Goal: Task Accomplishment & Management: Use online tool/utility

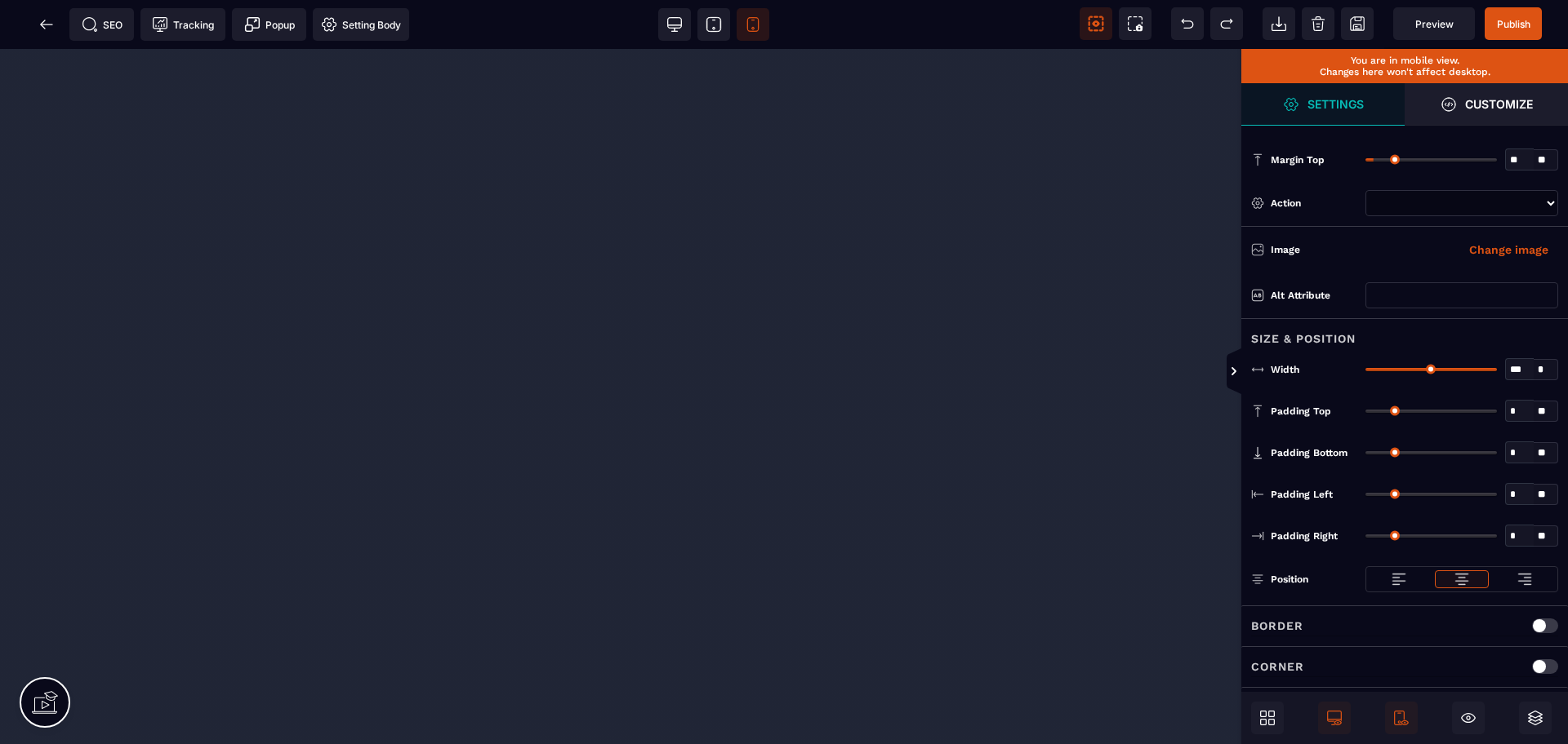
select select
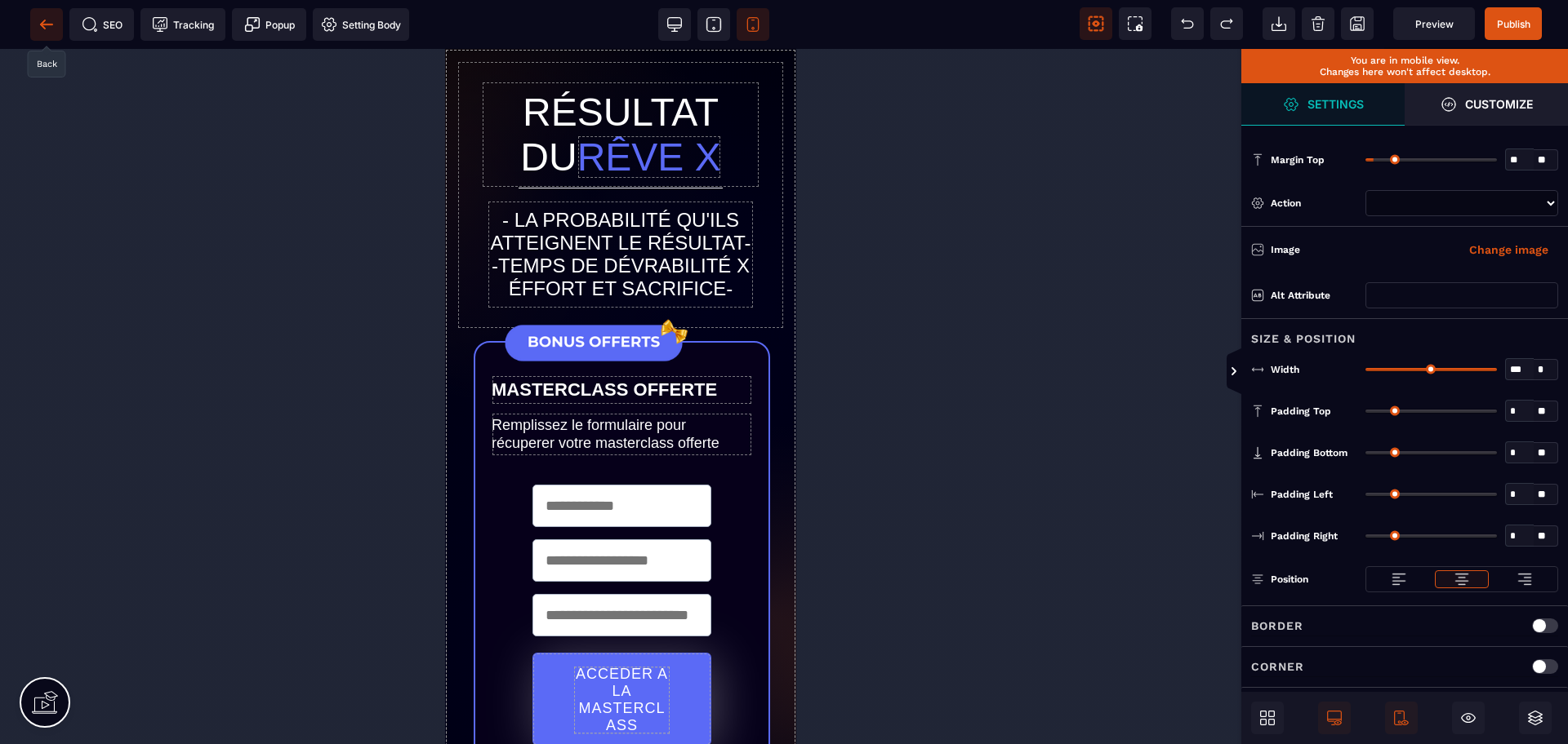
click at [41, 21] on icon at bounding box center [46, 24] width 16 height 16
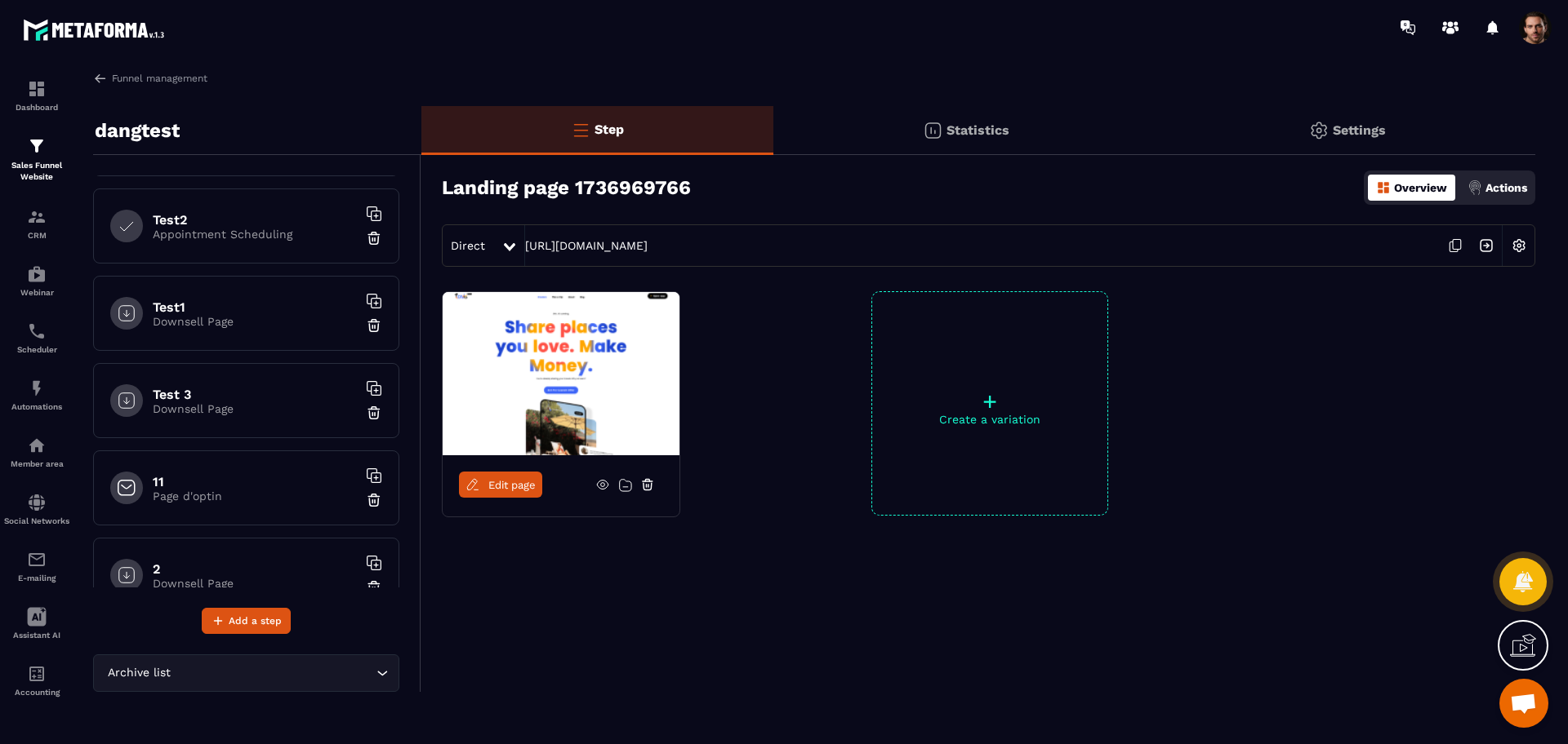
scroll to position [1422, 0]
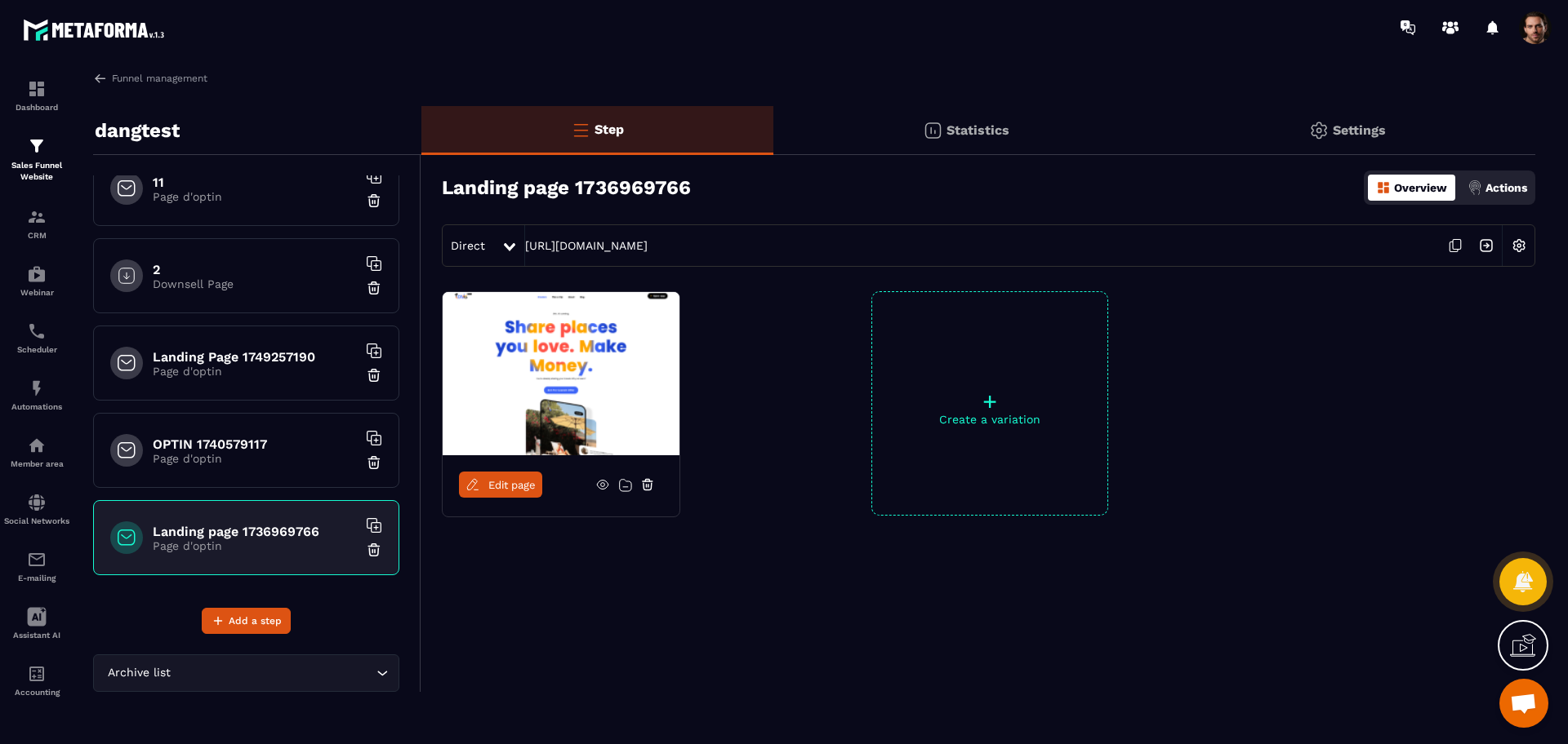
click at [235, 368] on p "Page d'optin" at bounding box center [255, 372] width 204 height 13
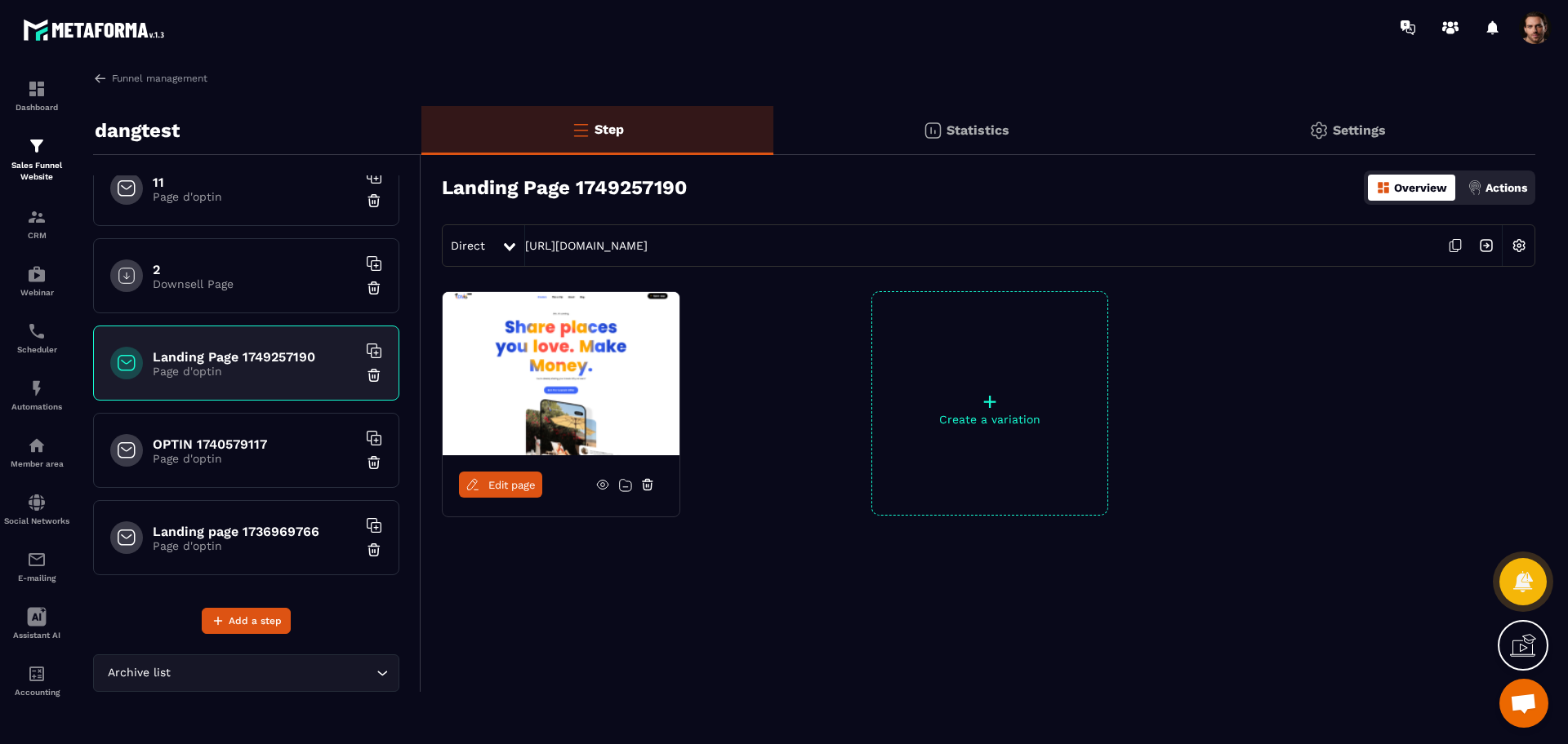
click at [252, 277] on p "Downsell Page" at bounding box center [255, 284] width 204 height 13
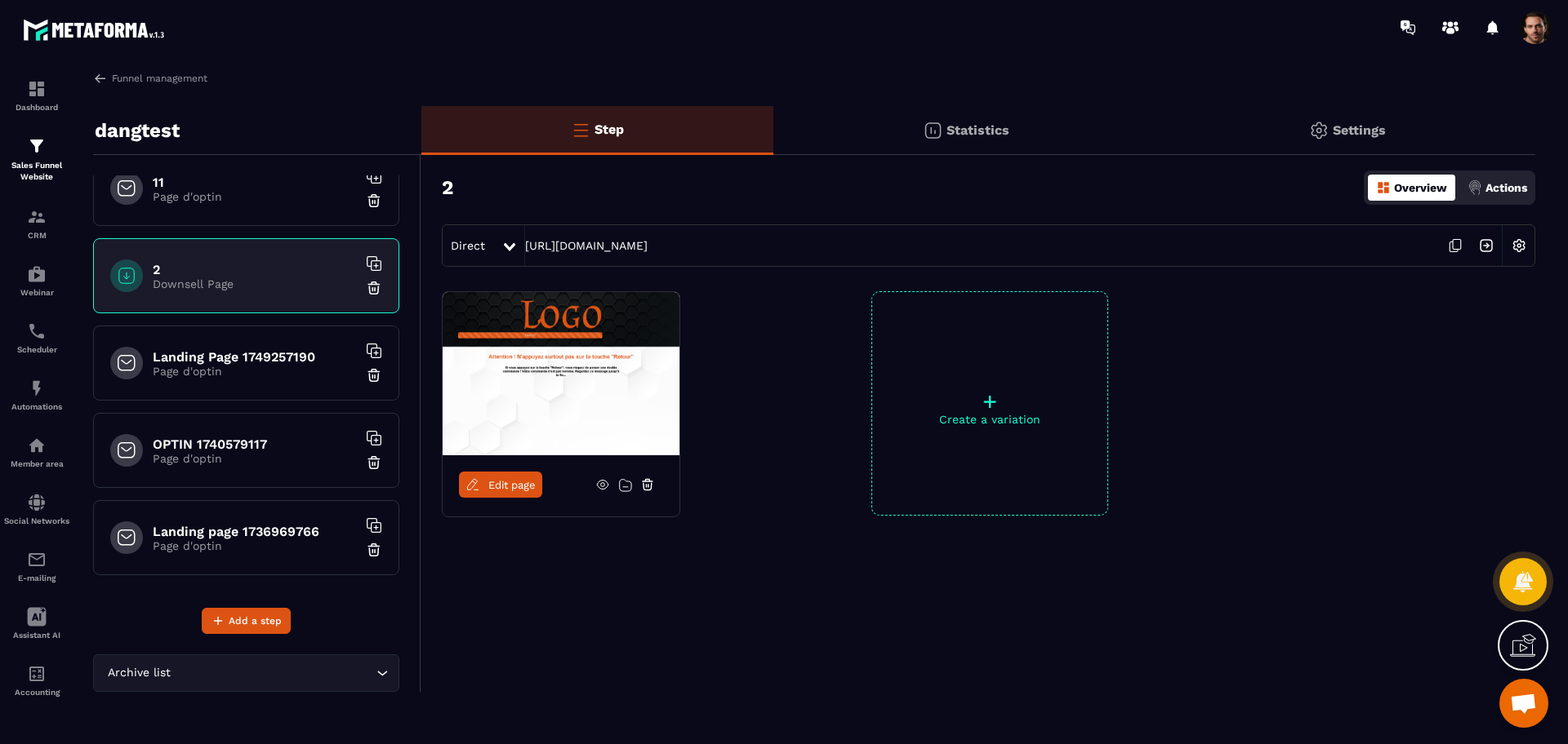
click at [514, 480] on span "Edit page" at bounding box center [512, 485] width 47 height 12
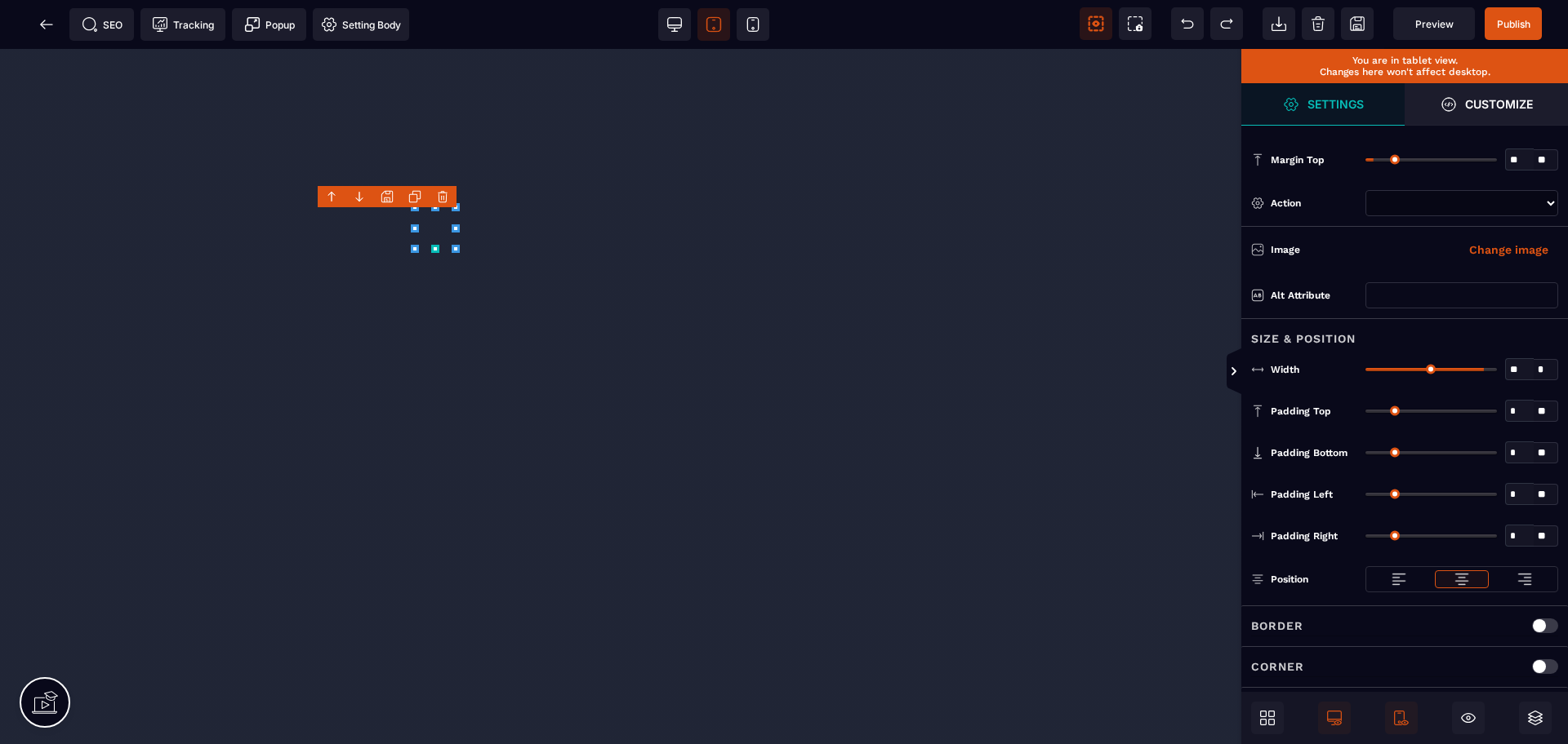
select select
click at [1503, 28] on span "Publish" at bounding box center [1513, 24] width 33 height 12
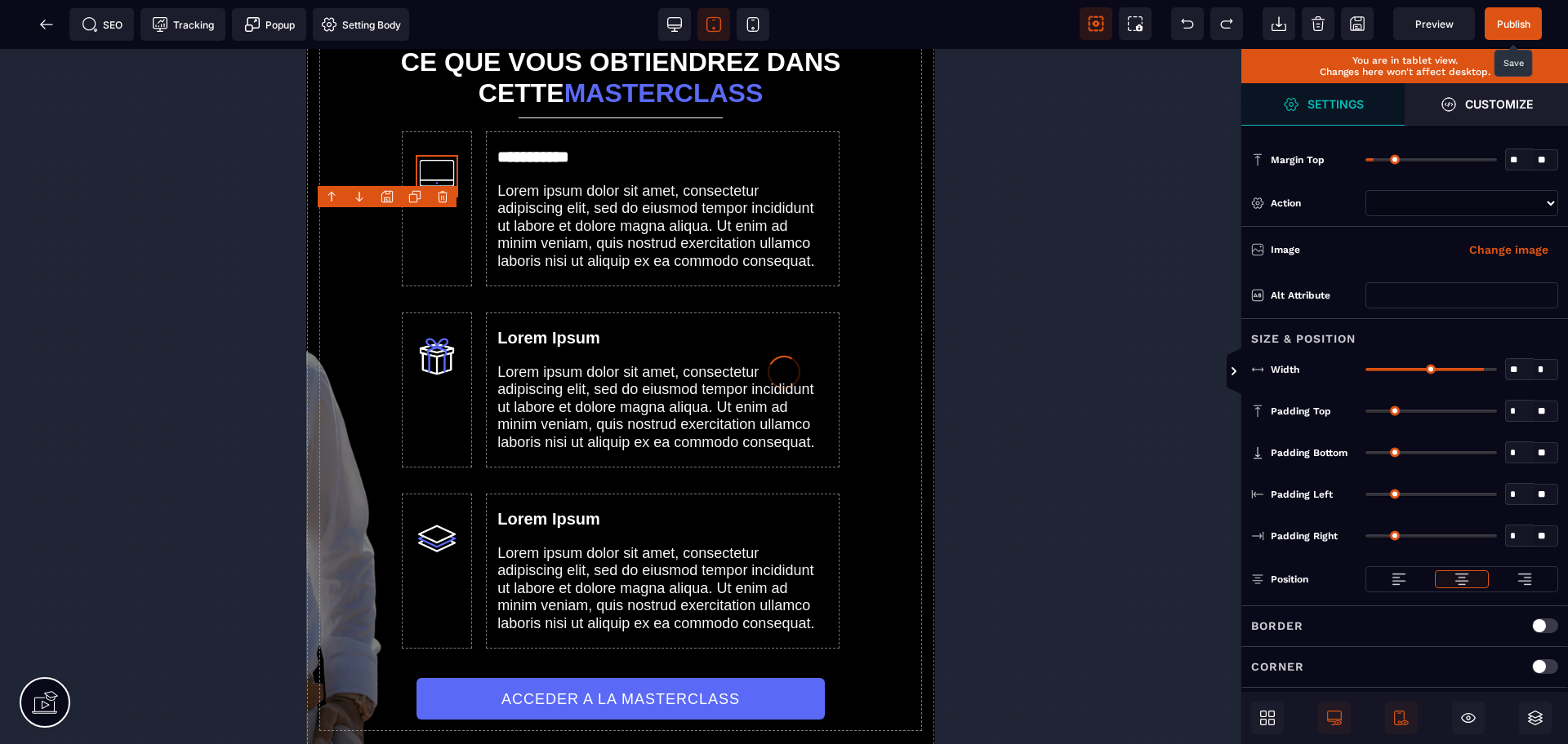
scroll to position [723, 0]
click at [52, 21] on div "SEO Tracking Popup Setting Body" at bounding box center [209, 25] width 411 height 33
click at [45, 29] on div "SEO Tracking Popup Setting Body" at bounding box center [209, 25] width 411 height 33
click at [48, 24] on div "SEO Tracking Popup Setting Body" at bounding box center [209, 25] width 411 height 33
click at [45, 16] on icon at bounding box center [46, 24] width 16 height 16
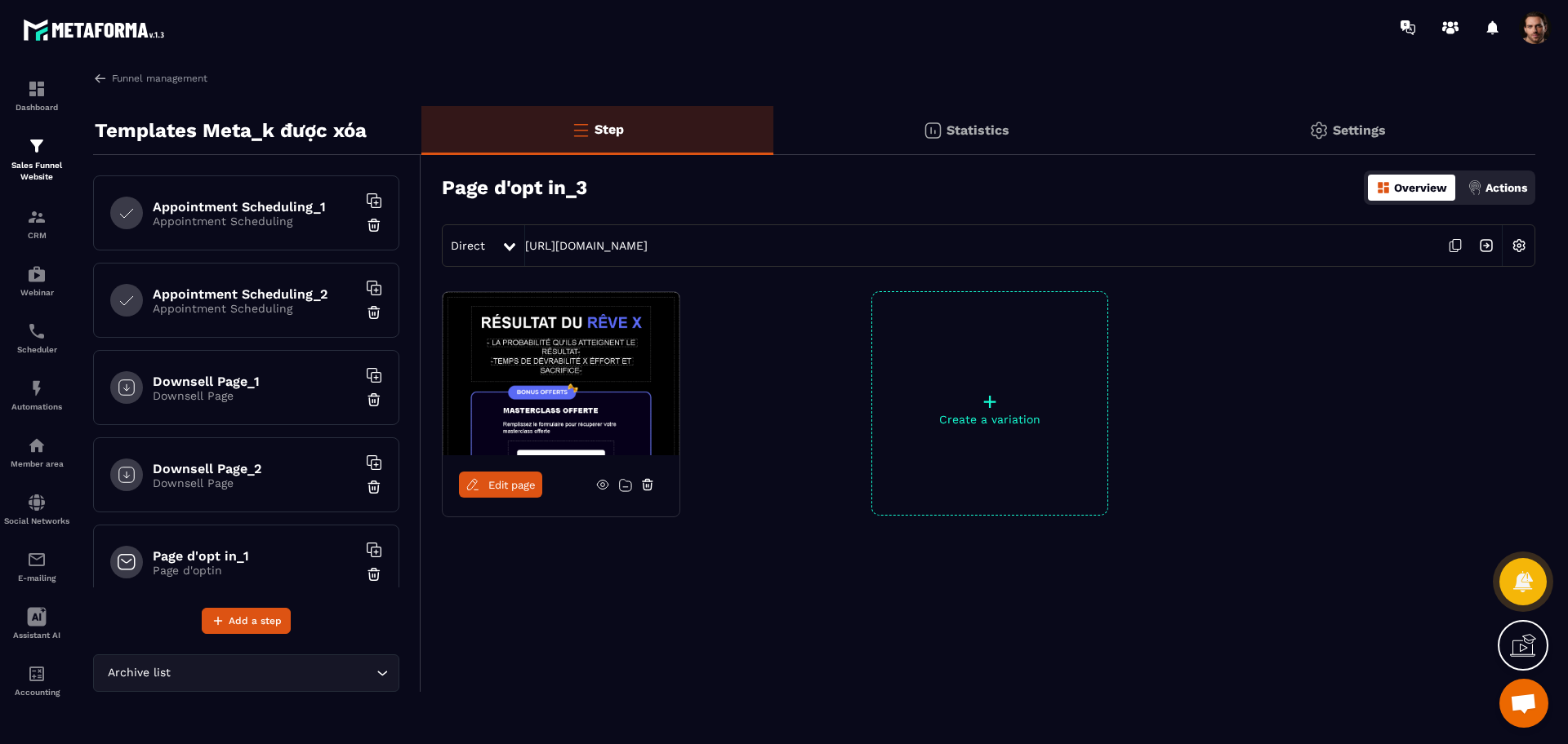
click at [205, 416] on div "Downsell Page_1 Downsell Page" at bounding box center [246, 388] width 307 height 75
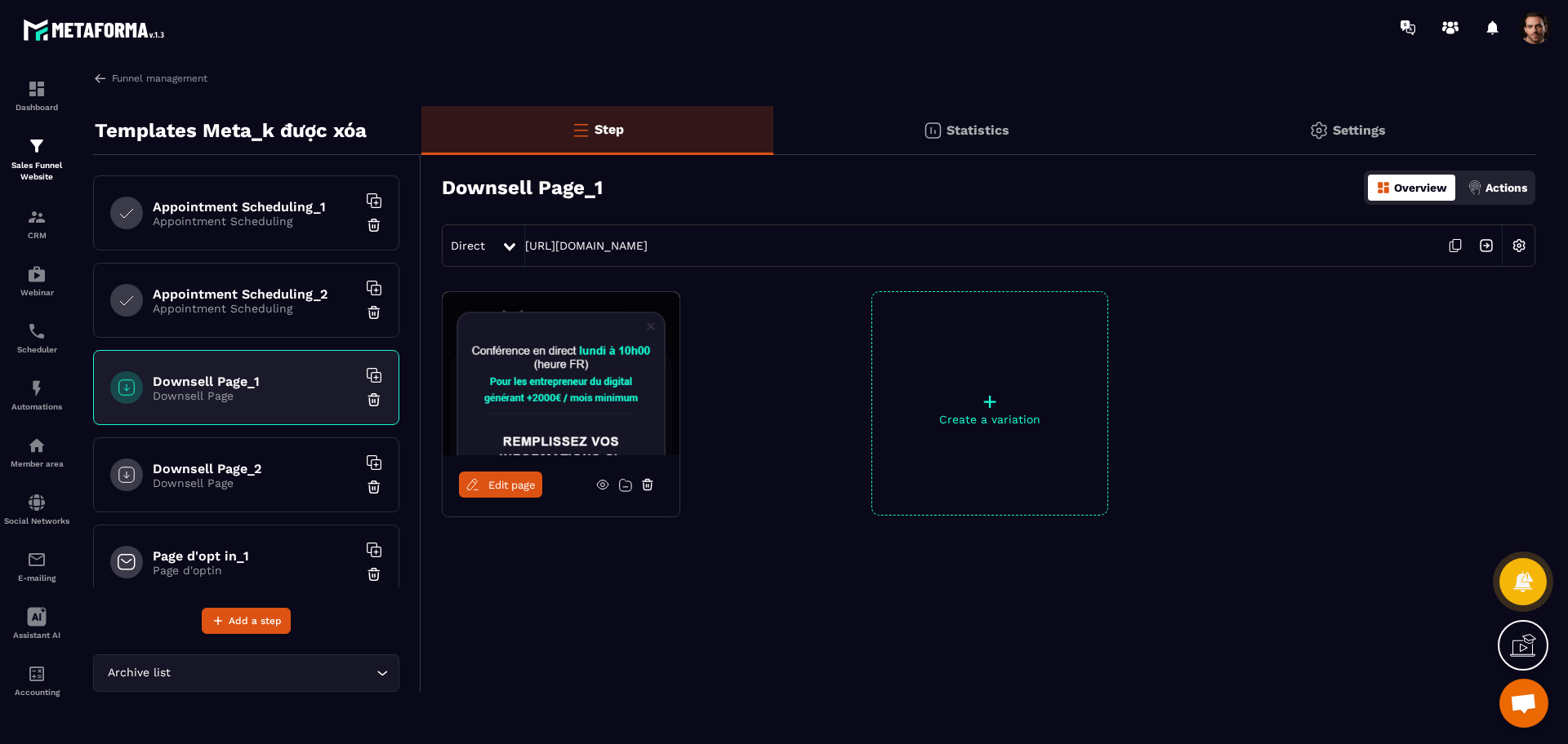
click at [242, 488] on p "Downsell Page" at bounding box center [255, 484] width 204 height 13
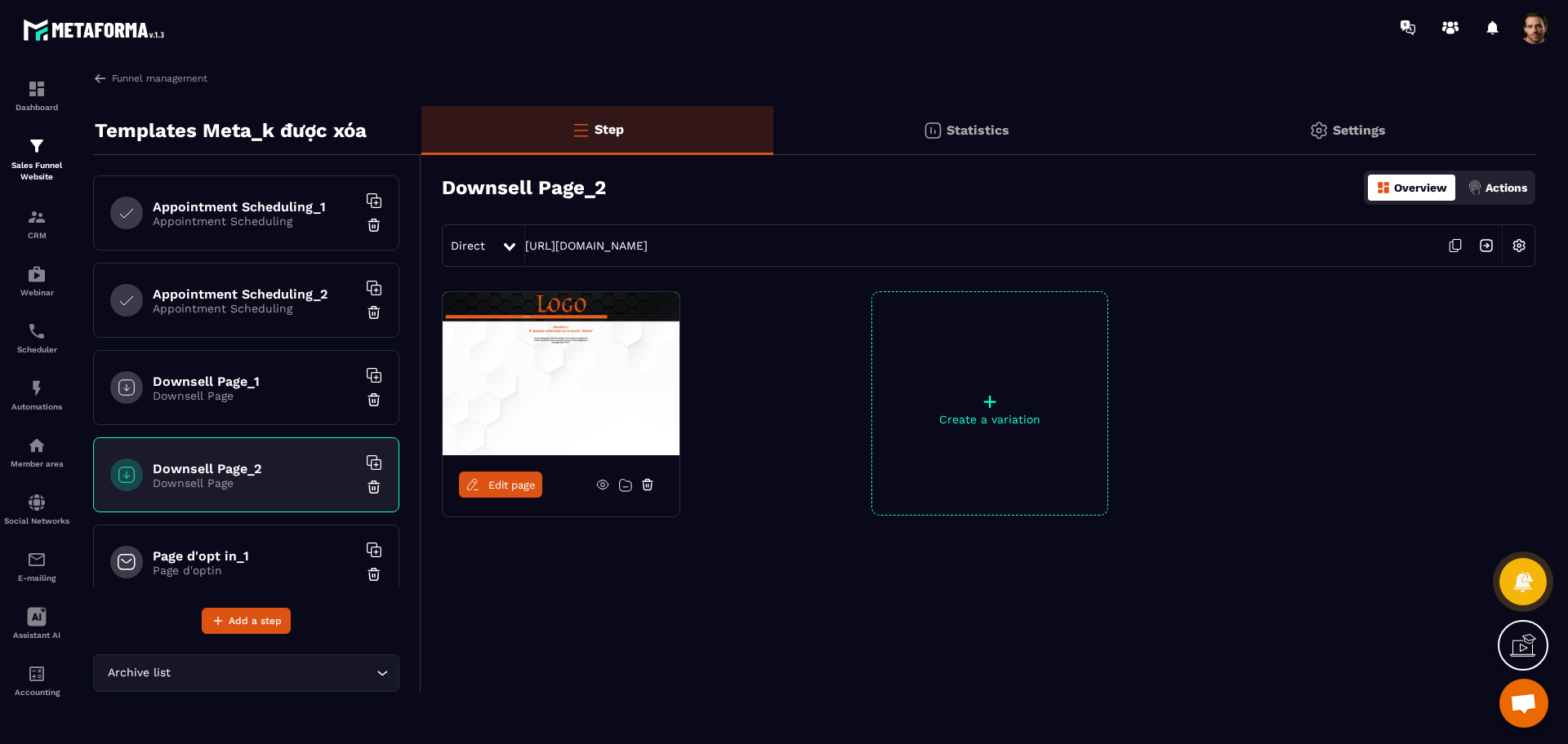
click at [253, 544] on div "Page d'opt in_1 Page d'optin" at bounding box center [246, 563] width 307 height 75
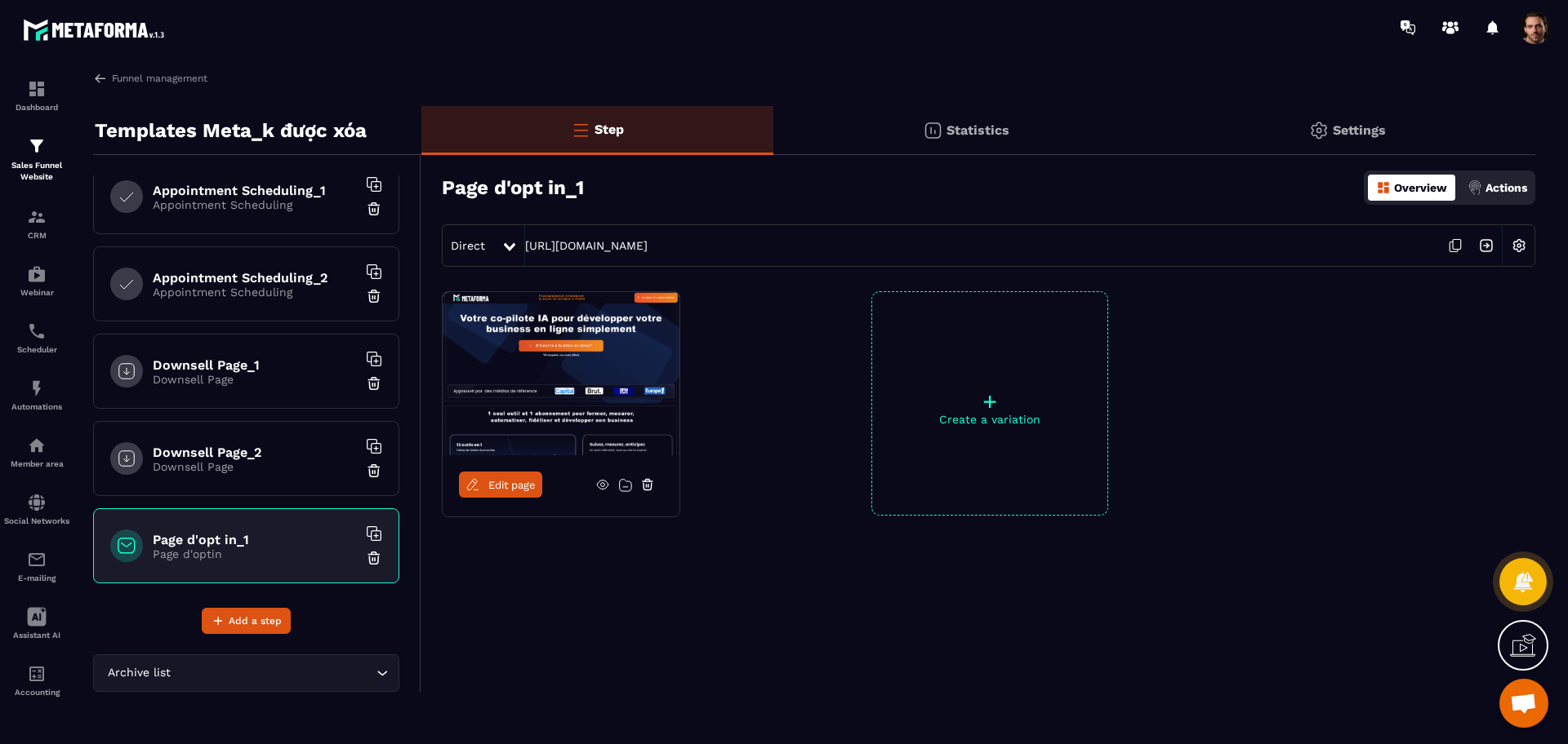
click at [246, 466] on p "Downsell Page" at bounding box center [255, 467] width 204 height 13
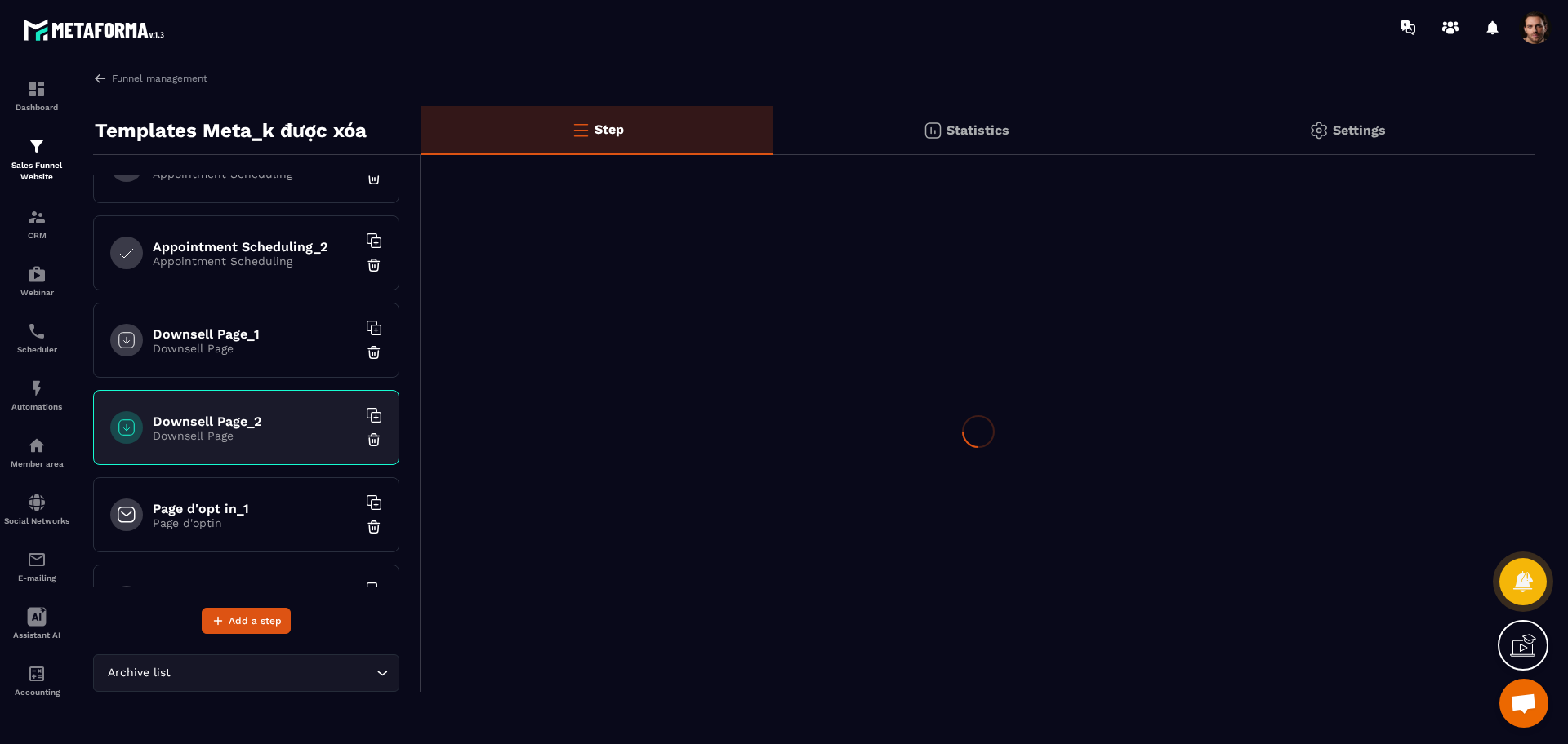
scroll to position [60, 0]
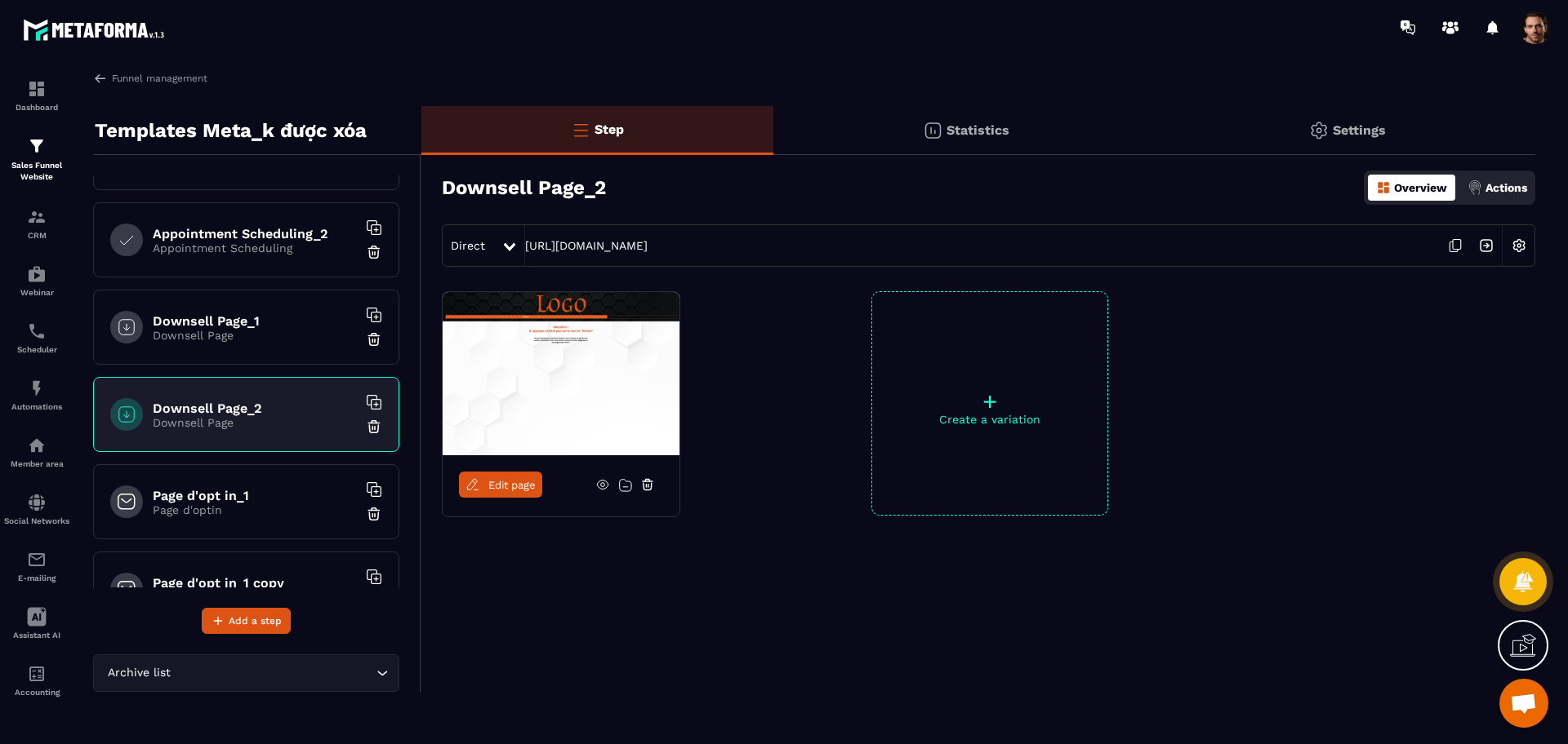
click at [516, 485] on span "Edit page" at bounding box center [512, 485] width 47 height 12
